Goal: Task Accomplishment & Management: Manage account settings

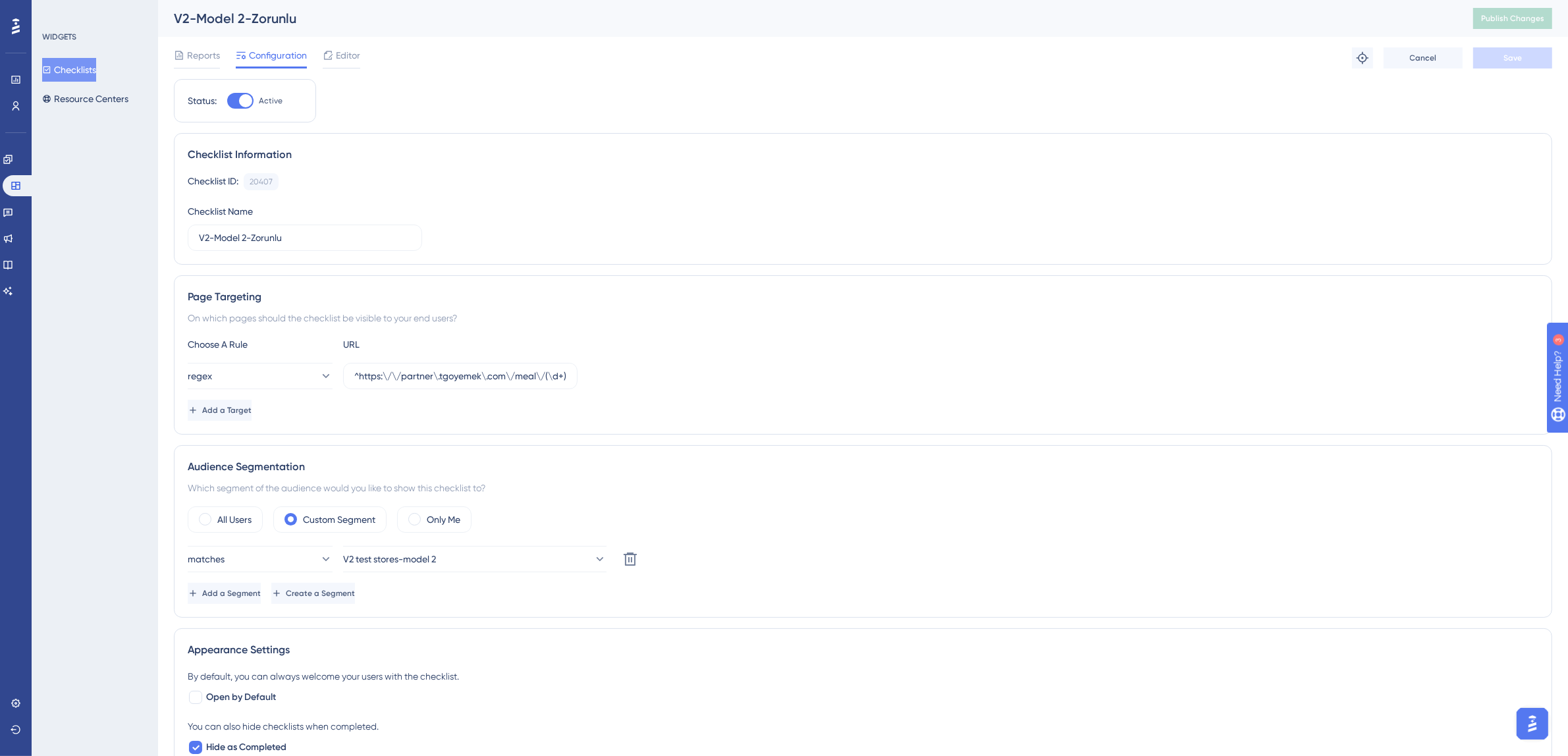
click at [85, 69] on button "Checklists" at bounding box center [69, 69] width 54 height 23
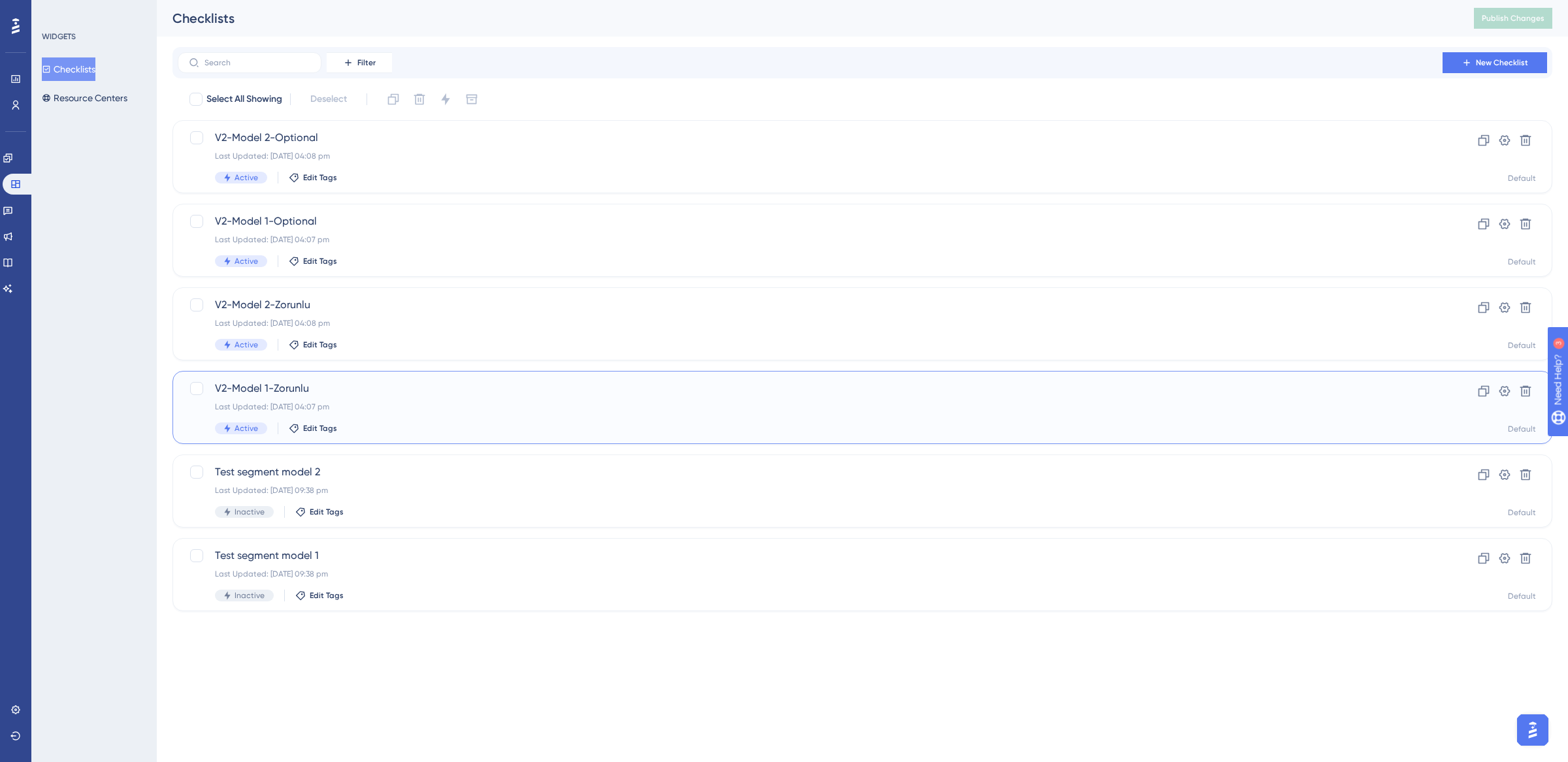
click at [368, 405] on div "Last Updated: [DATE] 04:07 pm" at bounding box center [810, 407] width 1190 height 10
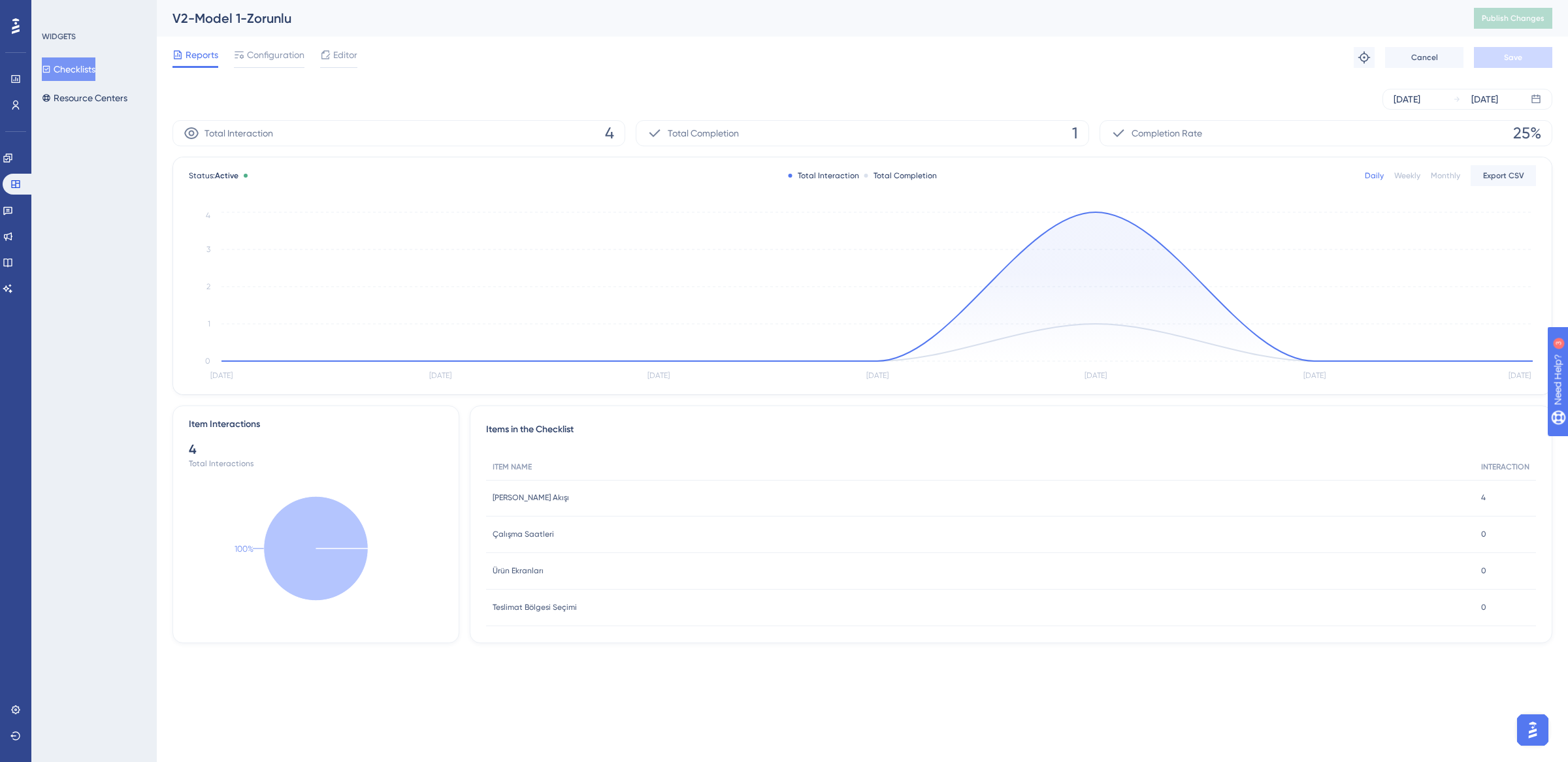
click at [70, 72] on button "Checklists" at bounding box center [69, 69] width 54 height 23
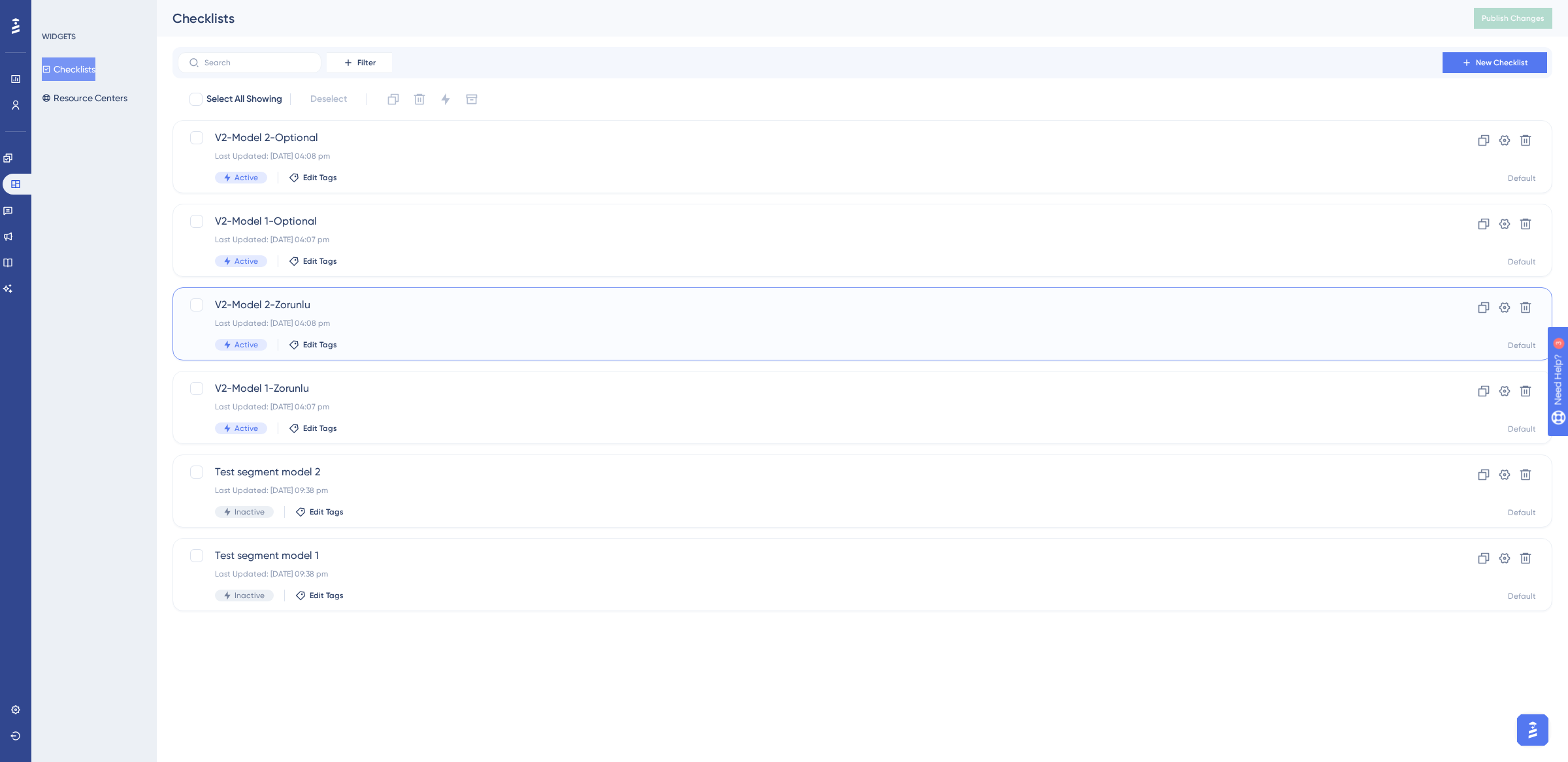
click at [393, 315] on div "V2-Model 2-Zorunlu Last Updated: [DATE] 04:08 pm Active Edit Tags" at bounding box center [810, 324] width 1190 height 54
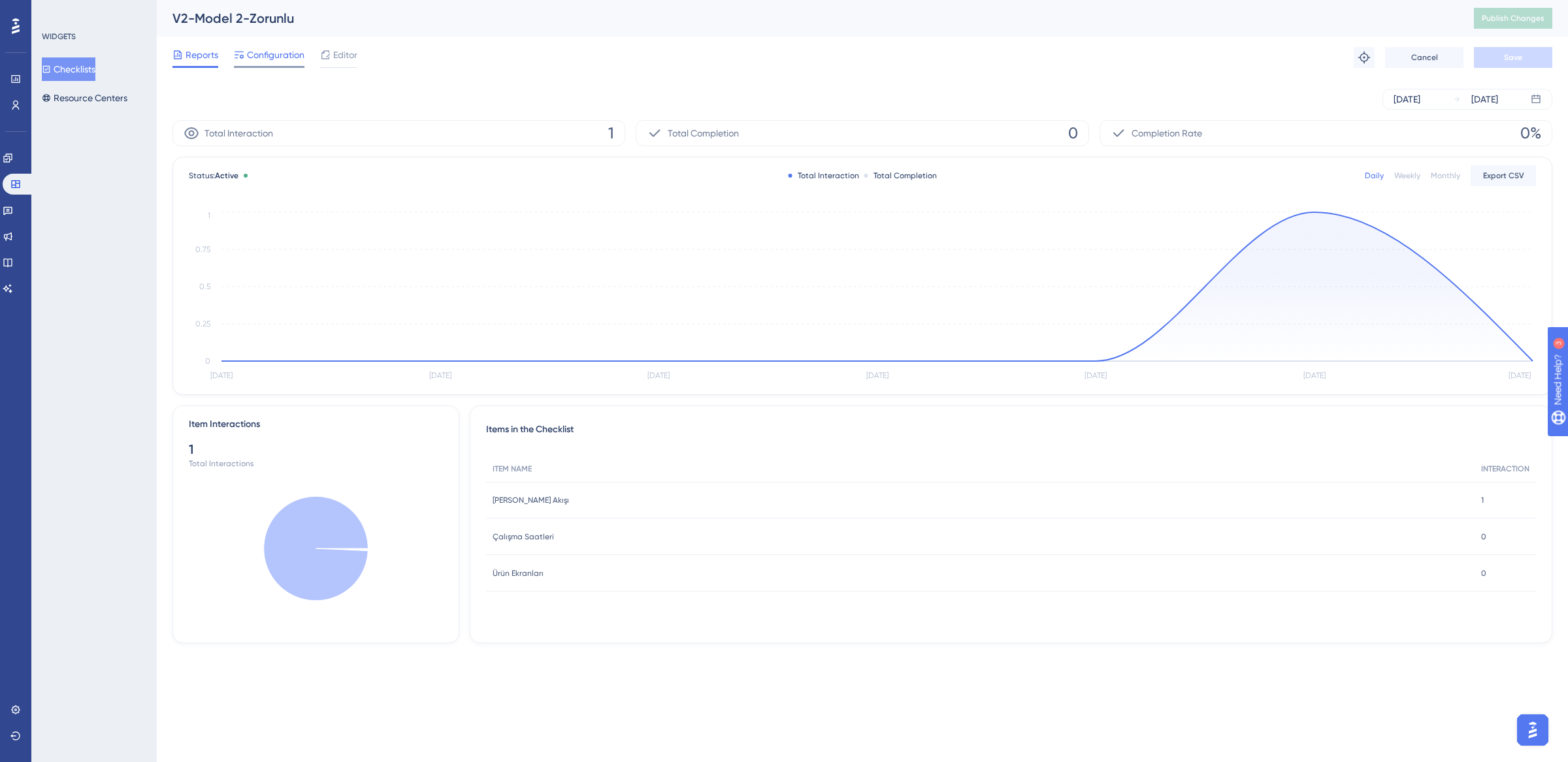
click at [277, 54] on span "Configuration" at bounding box center [276, 55] width 58 height 16
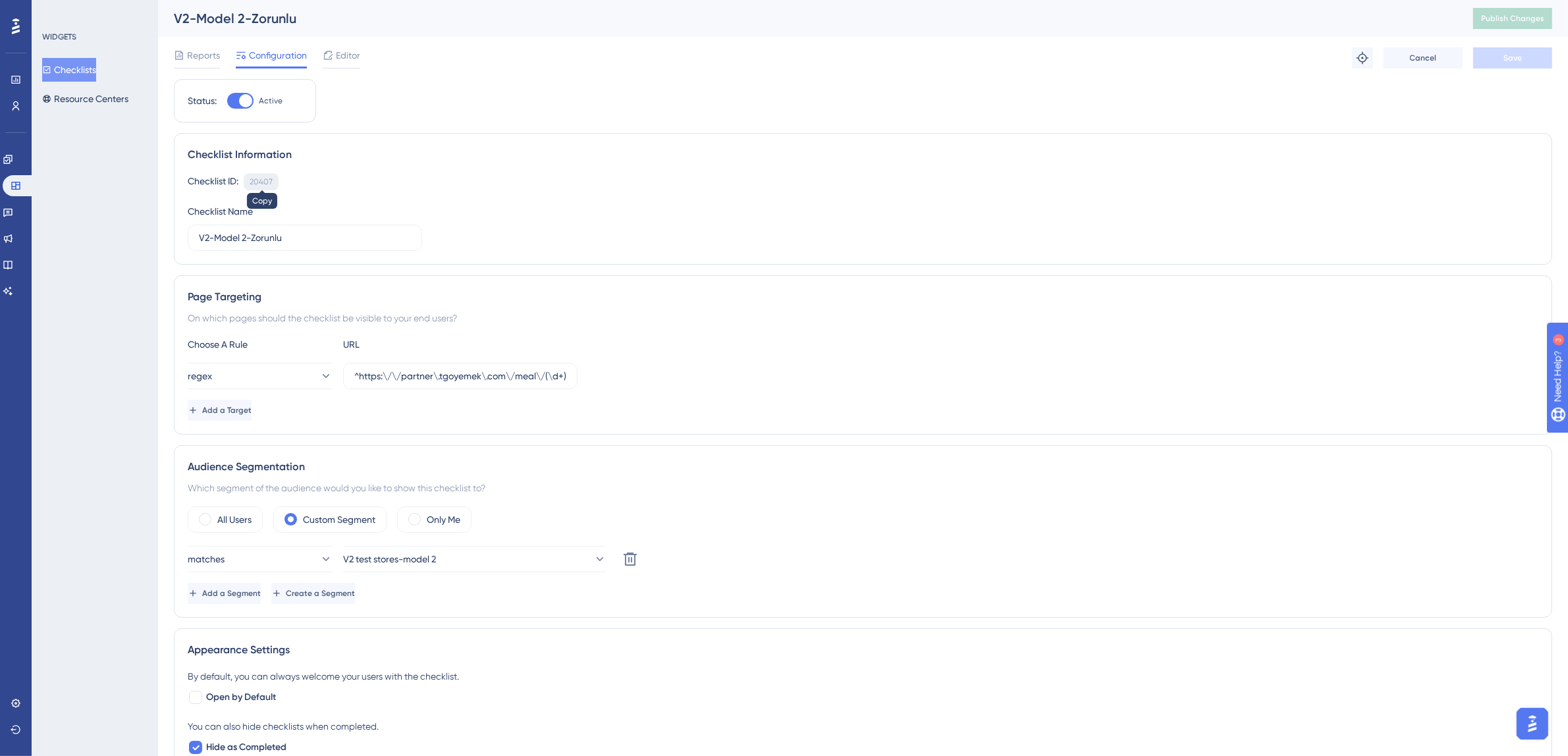
click at [263, 182] on div "20407" at bounding box center [261, 182] width 23 height 10
